Goal: Check status

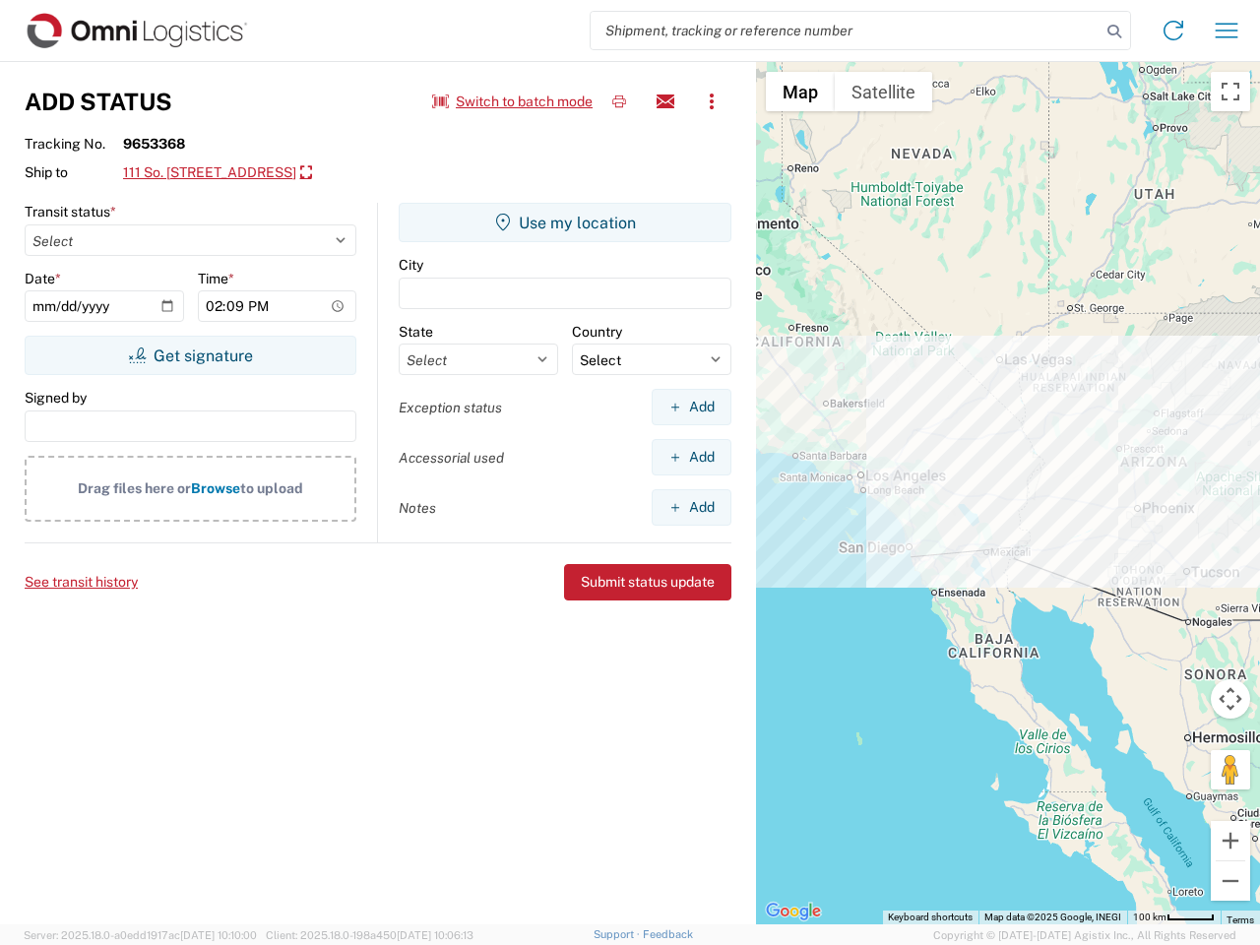
click at [846, 31] on input "search" at bounding box center [846, 30] width 510 height 37
click at [1114, 32] on icon at bounding box center [1115, 32] width 28 height 28
click at [1174, 31] on icon at bounding box center [1174, 31] width 32 height 32
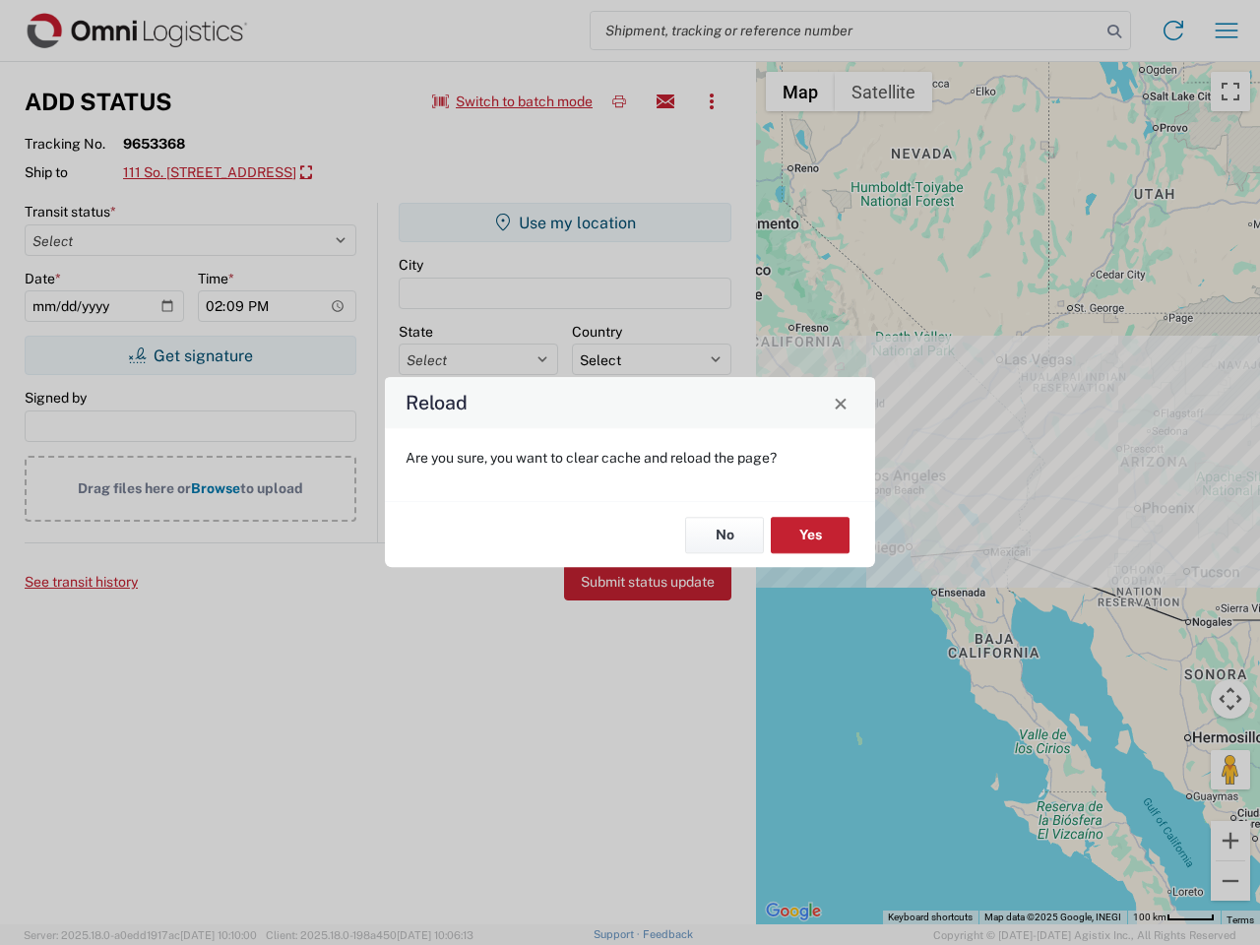
click at [1227, 31] on div "Reload Are you sure, you want to clear cache and reload the page? No Yes" at bounding box center [630, 472] width 1260 height 945
click at [513, 101] on div "Reload Are you sure, you want to clear cache and reload the page? No Yes" at bounding box center [630, 472] width 1260 height 945
click at [619, 101] on div "Reload Are you sure, you want to clear cache and reload the page? No Yes" at bounding box center [630, 472] width 1260 height 945
click at [666, 101] on div "Reload Are you sure, you want to clear cache and reload the page? No Yes" at bounding box center [630, 472] width 1260 height 945
click at [712, 101] on div "Reload Are you sure, you want to clear cache and reload the page? No Yes" at bounding box center [630, 472] width 1260 height 945
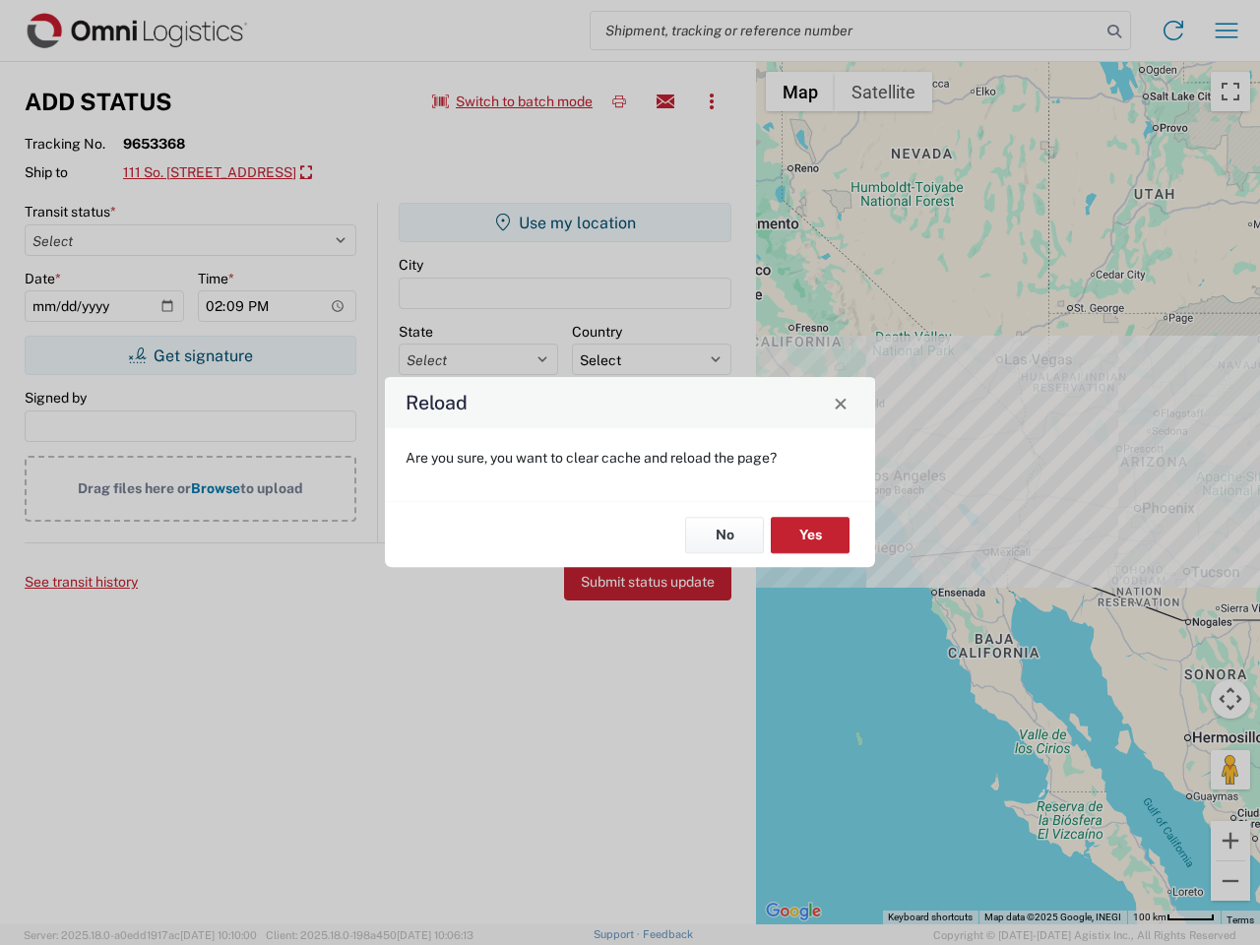
click at [252, 173] on div "Reload Are you sure, you want to clear cache and reload the page? No Yes" at bounding box center [630, 472] width 1260 height 945
click at [190, 355] on div "Reload Are you sure, you want to clear cache and reload the page? No Yes" at bounding box center [630, 472] width 1260 height 945
